Goal: Task Accomplishment & Management: Manage account settings

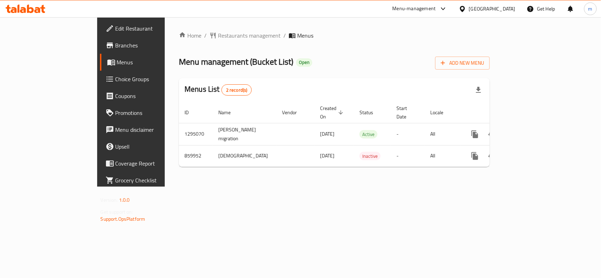
click at [115, 49] on span "Branches" at bounding box center [153, 45] width 76 height 8
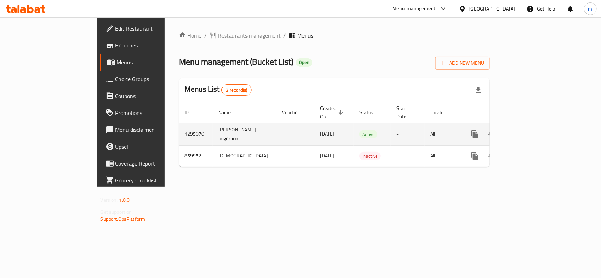
click at [529, 131] on icon "enhanced table" at bounding box center [525, 134] width 6 height 6
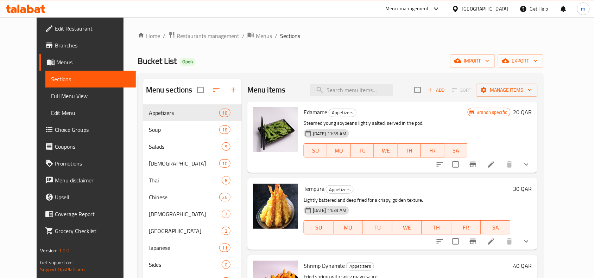
click at [55, 132] on span "Choice Groups" at bounding box center [92, 130] width 75 height 8
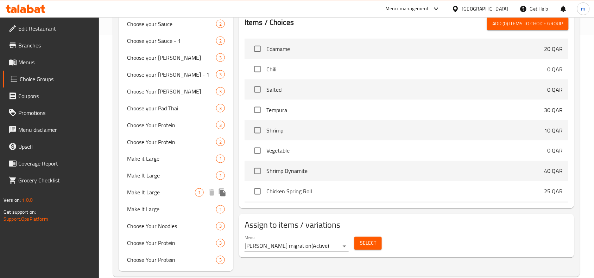
scroll to position [256, 0]
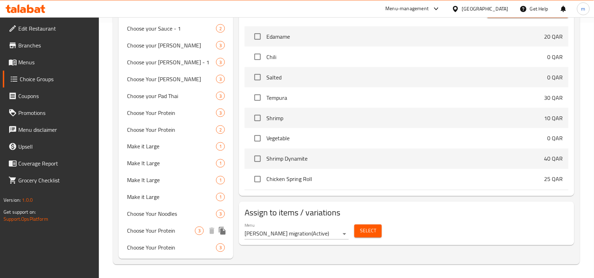
click at [159, 231] on span "Choose Your Protein" at bounding box center [161, 231] width 68 height 8
type input "Choose Your Protein"
type input "اختر بروتينك"
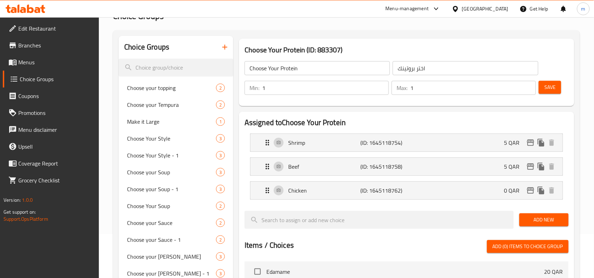
scroll to position [0, 0]
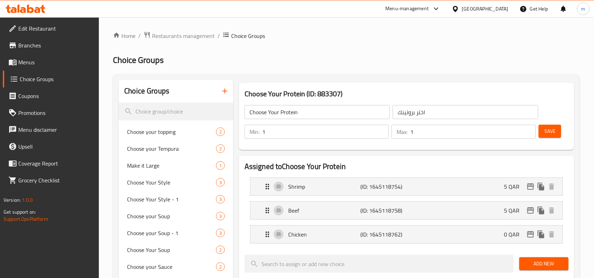
click at [29, 64] on span "Menus" at bounding box center [55, 62] width 75 height 8
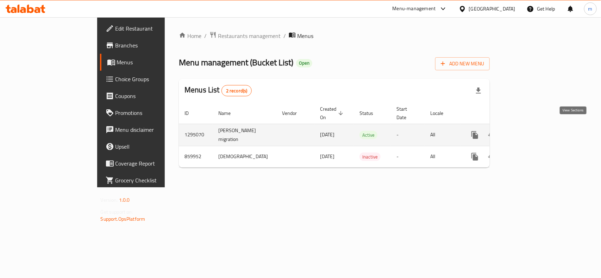
click at [534, 129] on link "enhanced table" at bounding box center [525, 135] width 17 height 17
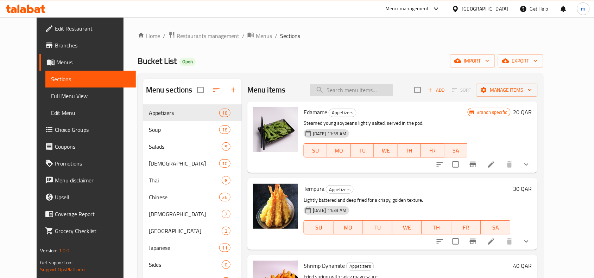
click at [356, 90] on input "search" at bounding box center [351, 90] width 83 height 12
paste input "Pan Fried Noodles:"
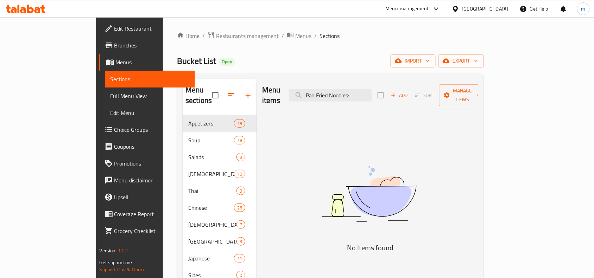
drag, startPoint x: 348, startPoint y: 90, endPoint x: 333, endPoint y: 97, distance: 16.2
click at [333, 96] on input "Pan Fried Noodles:" at bounding box center [330, 95] width 83 height 12
drag, startPoint x: 350, startPoint y: 90, endPoint x: 325, endPoint y: 94, distance: 24.9
click at [325, 94] on input "Pan Fried Noodles:" at bounding box center [330, 95] width 83 height 12
click at [341, 92] on input "Fried Noodles:" at bounding box center [330, 95] width 83 height 12
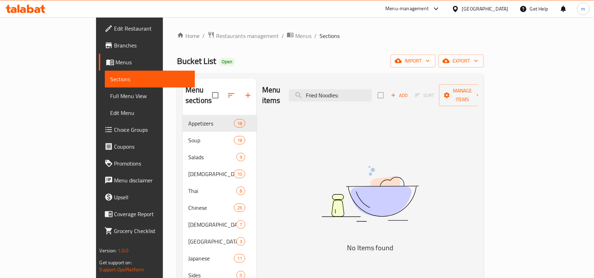
type input "Fried Noodles:"
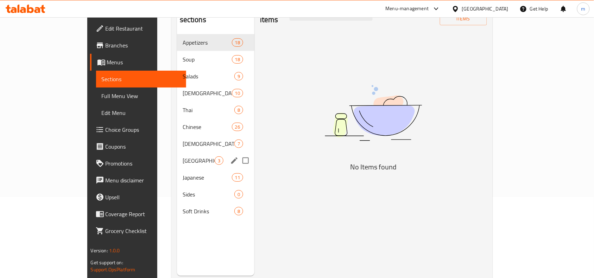
scroll to position [88, 0]
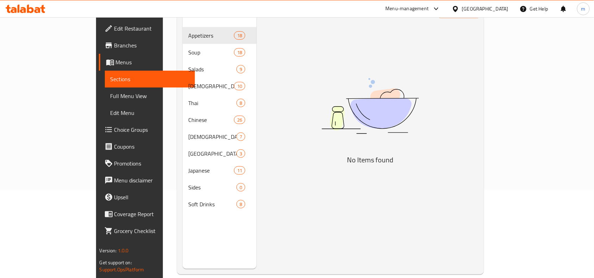
click at [114, 129] on span "Choice Groups" at bounding box center [151, 130] width 75 height 8
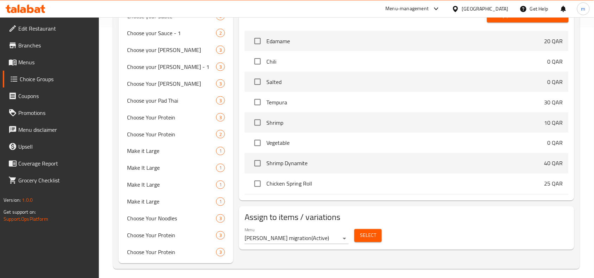
scroll to position [256, 0]
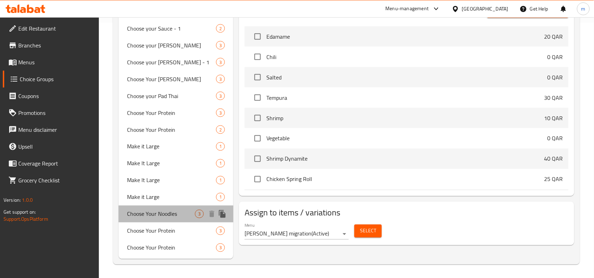
click at [166, 212] on span "Choose Your Noodles" at bounding box center [161, 214] width 68 height 8
type input "Choose Your Noodles"
type input "اختر النودلز [PERSON_NAME]"
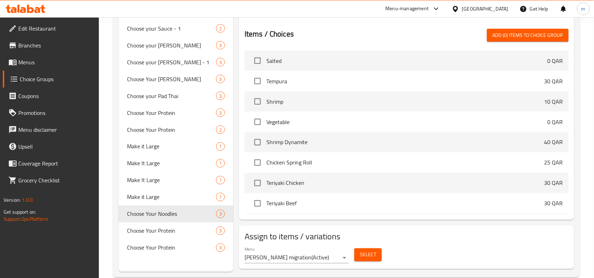
scroll to position [0, 0]
click at [235, 223] on div "Choose Your Noodles (ID: 883305) Choose Your Noodles ​ اختر النودلز الخاص بك ​ …" at bounding box center [405, 48] width 344 height 448
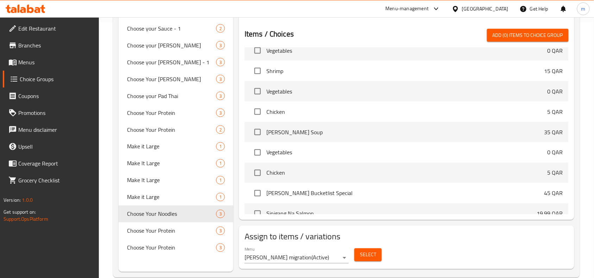
scroll to position [924, 0]
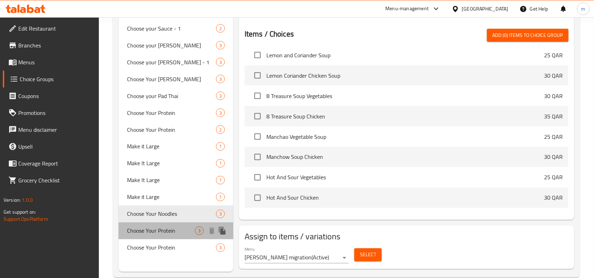
click at [173, 231] on span "Choose Your Protein" at bounding box center [161, 231] width 68 height 8
type input "Choose Your Protein"
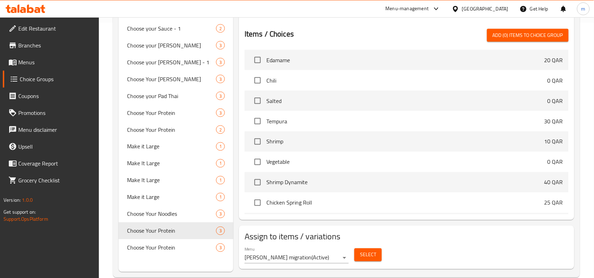
scroll to position [0, 0]
click at [195, 235] on div "Choose Your Protein 3" at bounding box center [176, 231] width 115 height 17
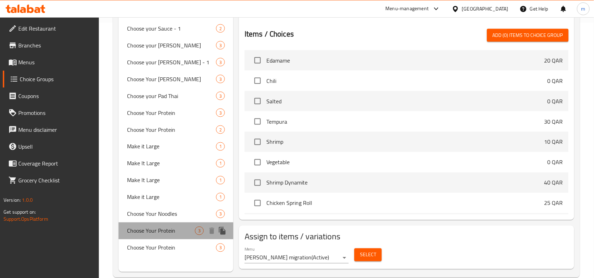
click at [193, 233] on span "Choose Your Protein" at bounding box center [161, 231] width 68 height 8
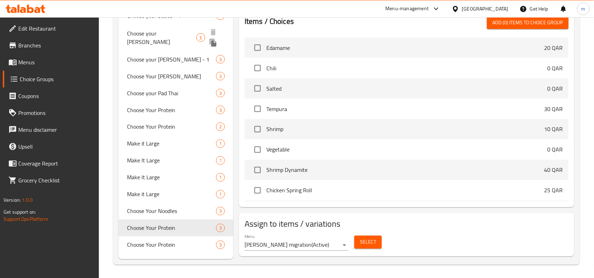
scroll to position [270, 0]
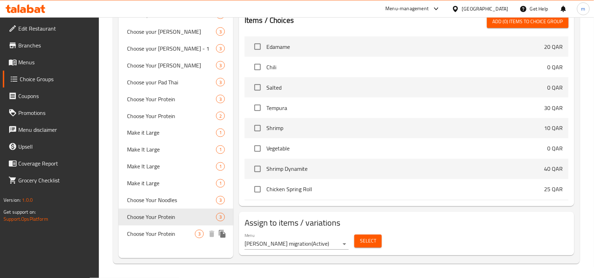
drag, startPoint x: 155, startPoint y: 229, endPoint x: 263, endPoint y: 229, distance: 107.4
click at [155, 230] on span "Choose Your Protein" at bounding box center [161, 234] width 68 height 8
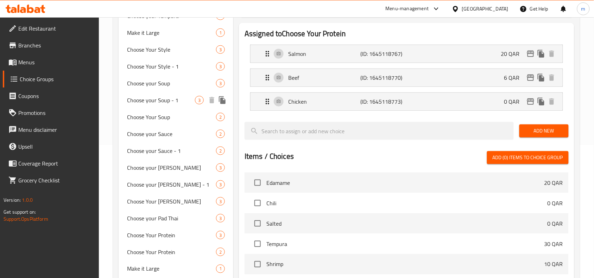
scroll to position [176, 0]
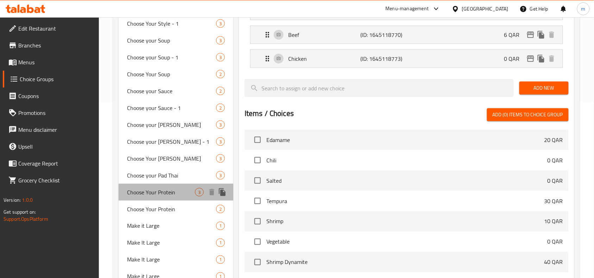
click at [154, 194] on span "Choose Your Protein" at bounding box center [161, 192] width 68 height 8
type input "اختر بروتينك"
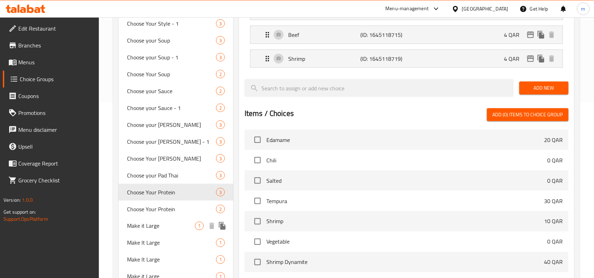
click at [152, 215] on div "Choose Your Protein 2" at bounding box center [176, 209] width 115 height 17
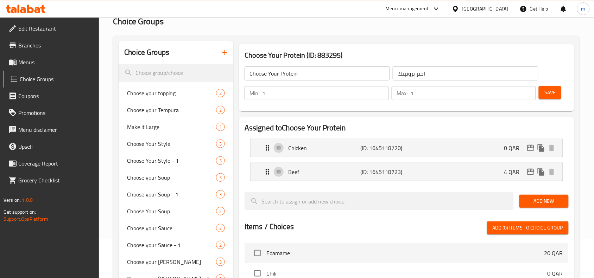
scroll to position [0, 0]
